Goal: Information Seeking & Learning: Learn about a topic

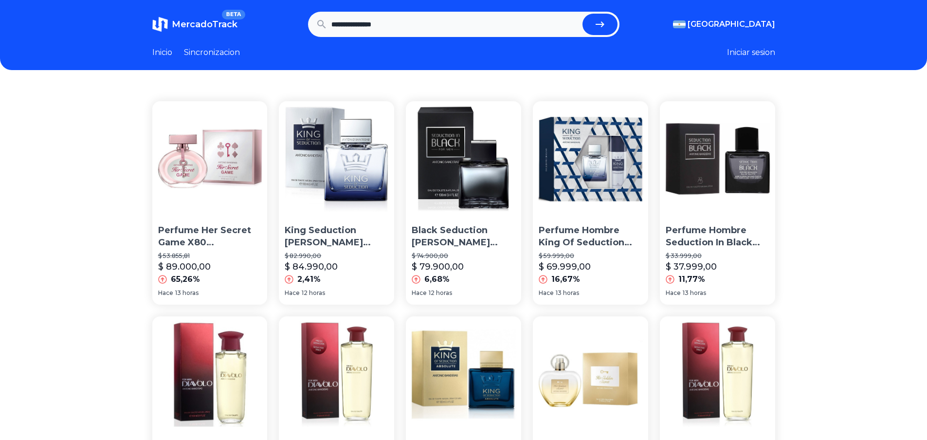
click at [412, 21] on input "**********" at bounding box center [454, 24] width 247 height 21
type input "**********"
click at [582, 14] on button "submit" at bounding box center [599, 24] width 35 height 21
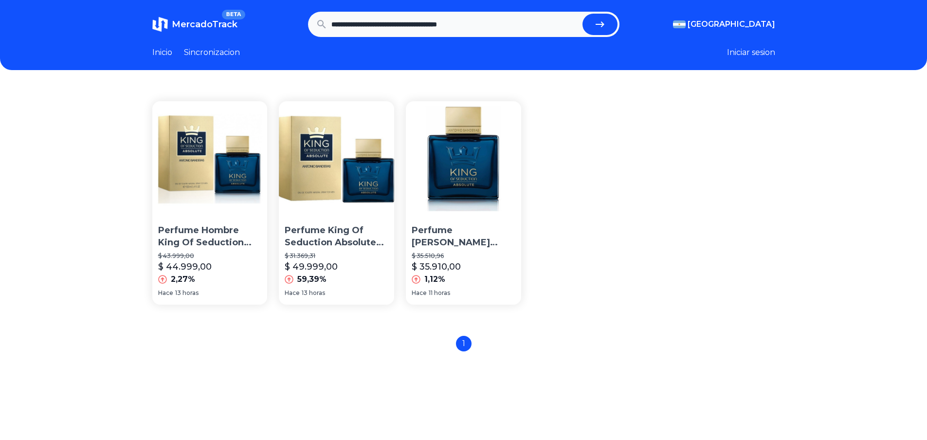
click at [445, 238] on p "Perfume [PERSON_NAME] [PERSON_NAME] Of Seduction Absolute X 100 Ml" at bounding box center [464, 236] width 104 height 24
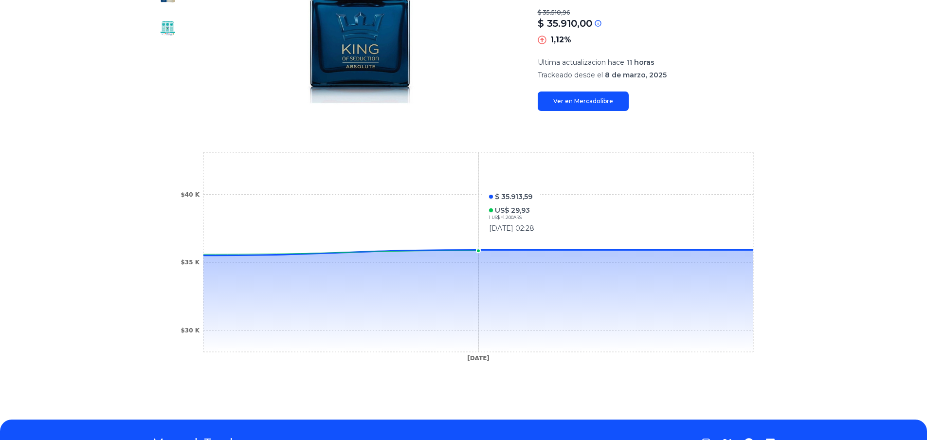
scroll to position [233, 0]
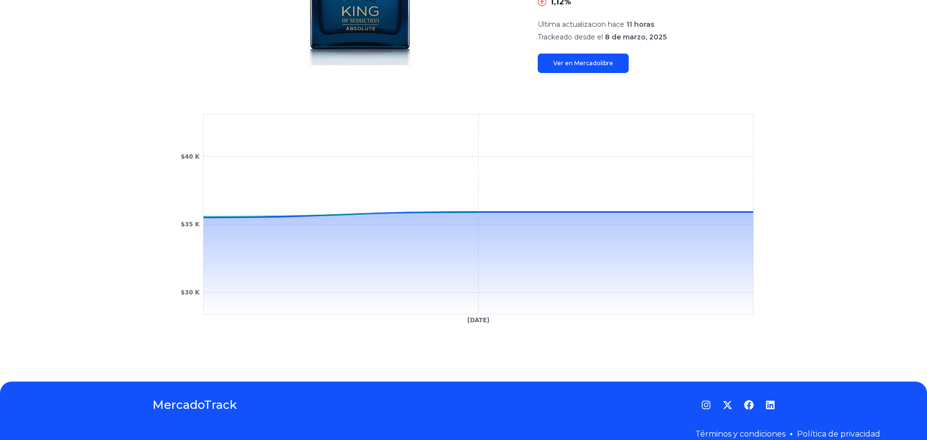
type input "**********"
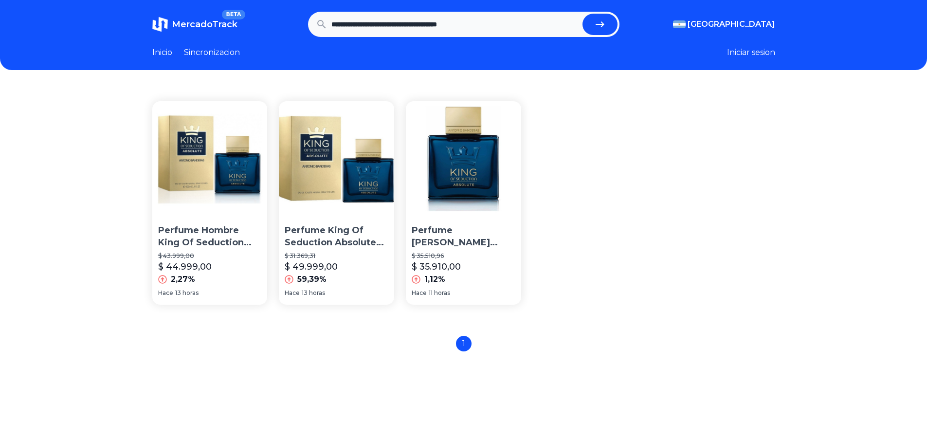
click at [228, 241] on p "Perfume Hombre King Of Seduction Absolute De [PERSON_NAME] 100ml" at bounding box center [210, 236] width 104 height 24
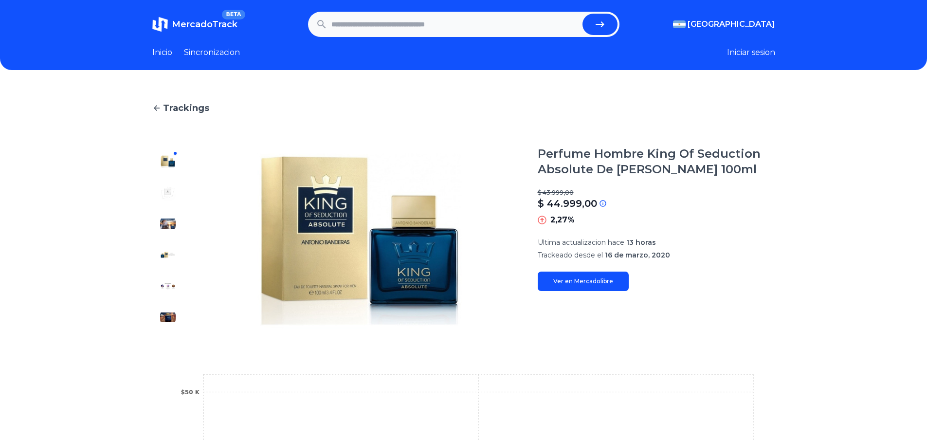
drag, startPoint x: 728, startPoint y: 170, endPoint x: 779, endPoint y: 170, distance: 51.1
click at [779, 170] on div "Trackings Perfume Hombre King Of Seduction Absolute De [PERSON_NAME] 100ml $ 43…" at bounding box center [463, 356] width 927 height 540
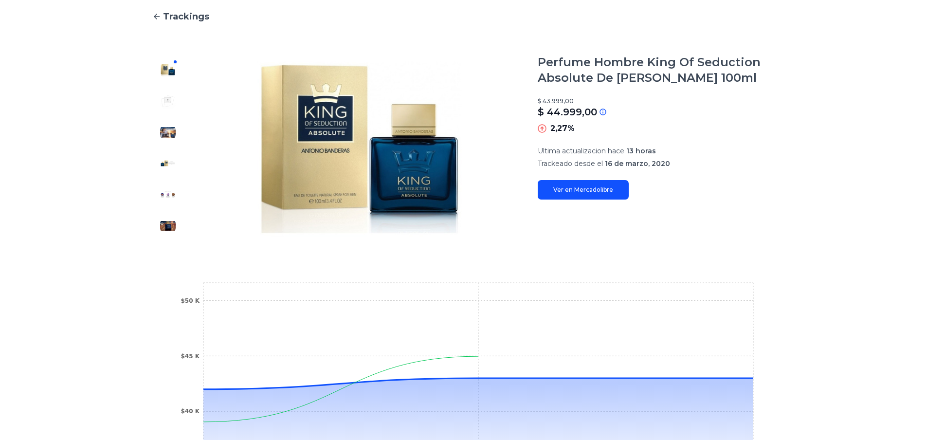
scroll to position [97, 0]
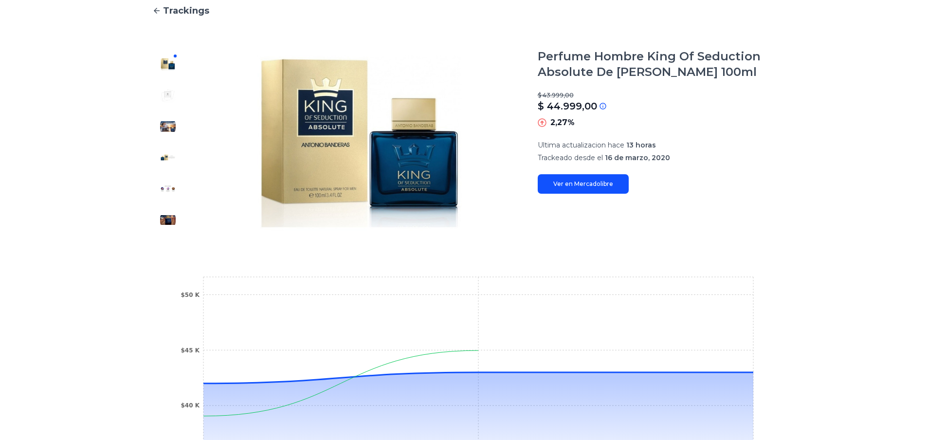
click at [170, 128] on img at bounding box center [168, 127] width 16 height 16
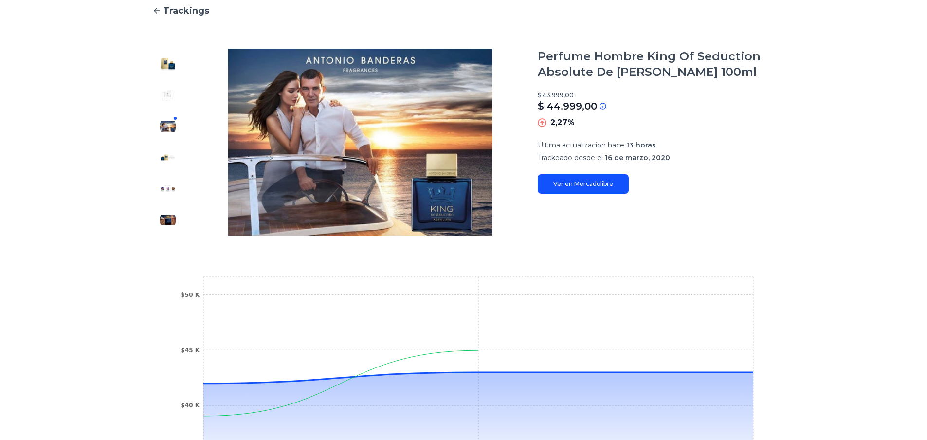
click at [172, 155] on img at bounding box center [168, 158] width 16 height 16
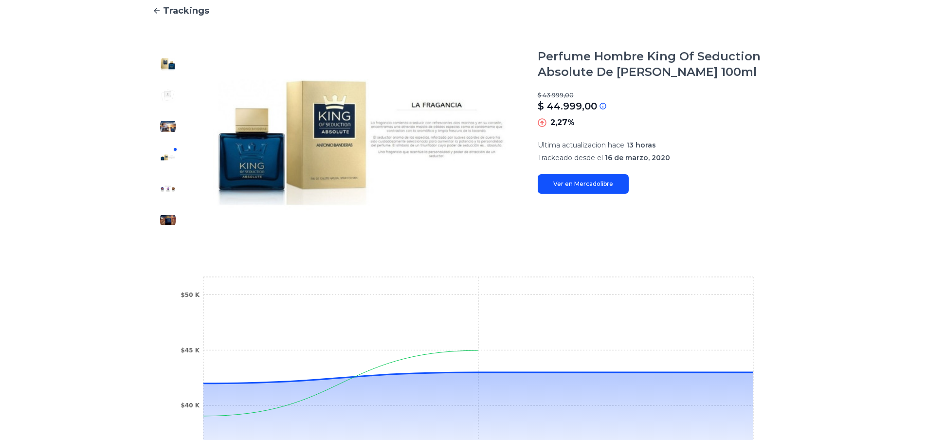
click at [401, 141] on img at bounding box center [360, 142] width 315 height 187
click at [173, 202] on div at bounding box center [167, 142] width 31 height 187
click at [173, 188] on img at bounding box center [168, 189] width 16 height 16
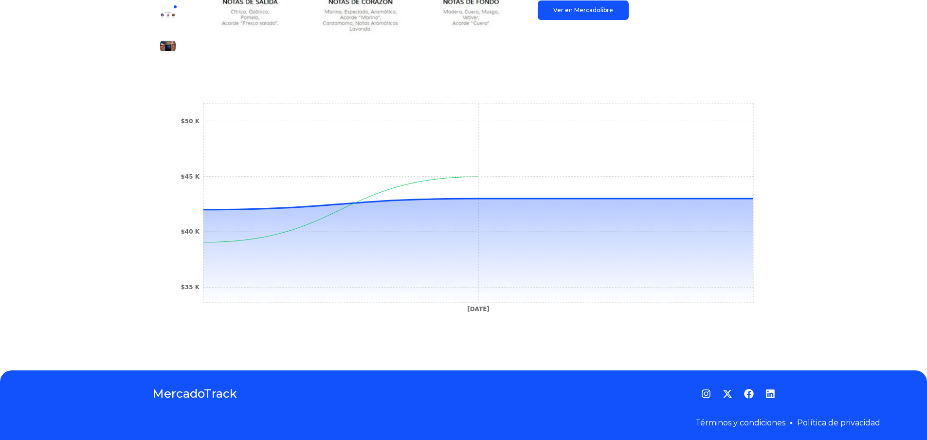
scroll to position [275, 0]
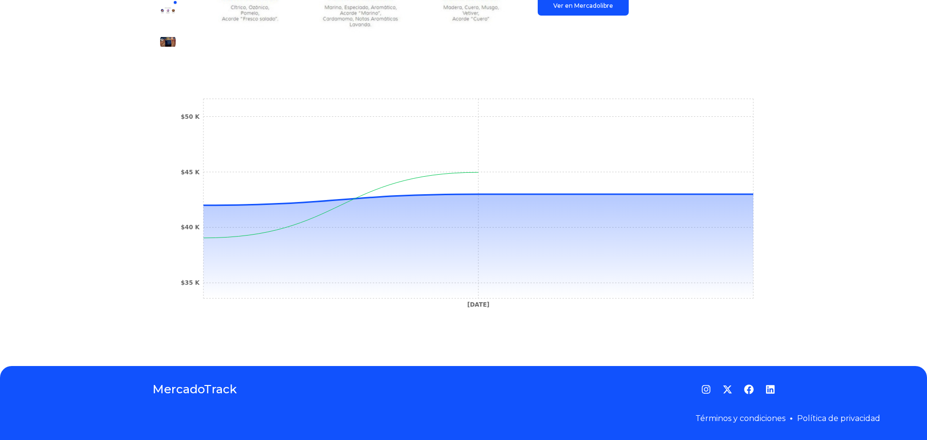
click at [175, 43] on img at bounding box center [168, 42] width 16 height 16
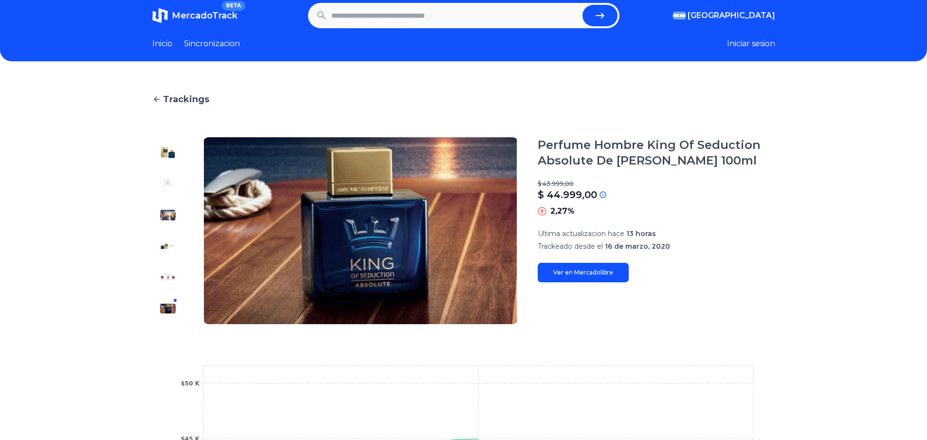
scroll to position [0, 0]
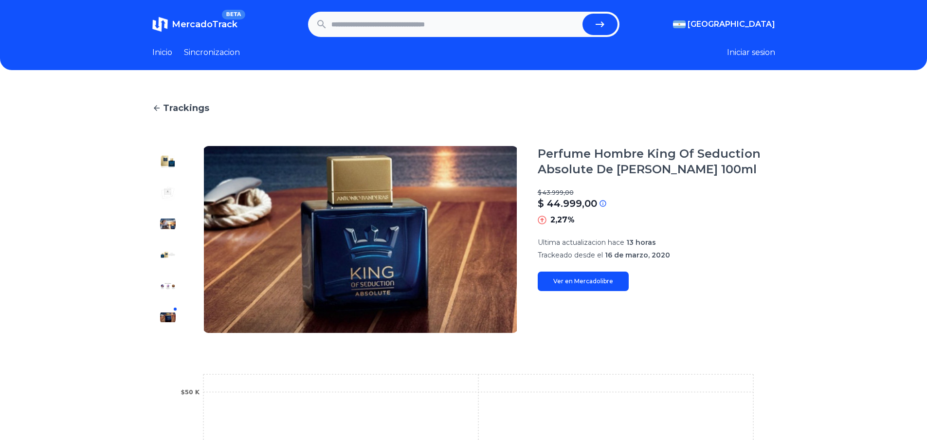
click at [177, 26] on span "MercadoTrack" at bounding box center [205, 24] width 66 height 11
